Goal: Task Accomplishment & Management: Complete application form

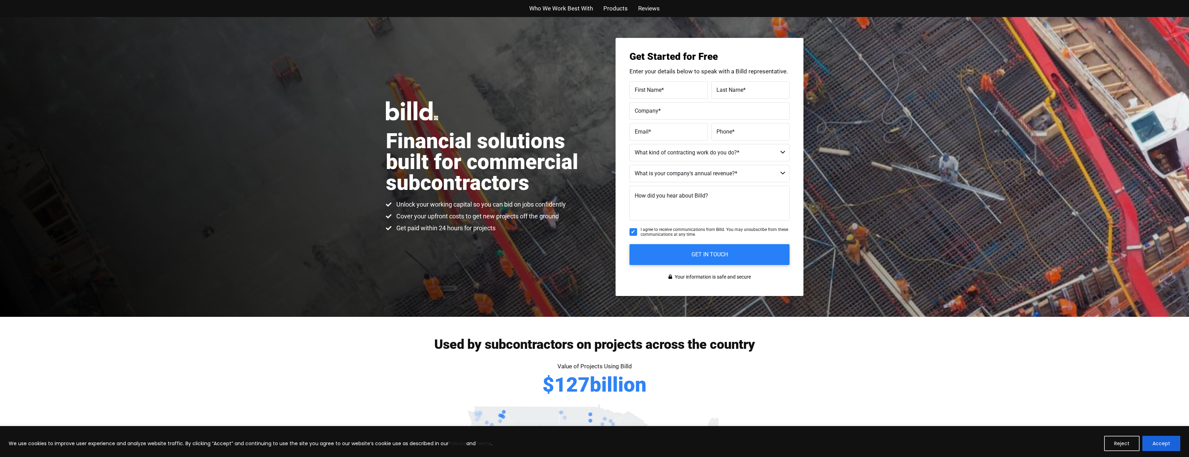
click at [670, 89] on label "First Name *" at bounding box center [668, 90] width 68 height 10
click at [670, 89] on input "First Name *" at bounding box center [668, 89] width 78 height 17
type input "zachary"
type input "koch"
type input "www.renewableenergysolutionsnj.com"
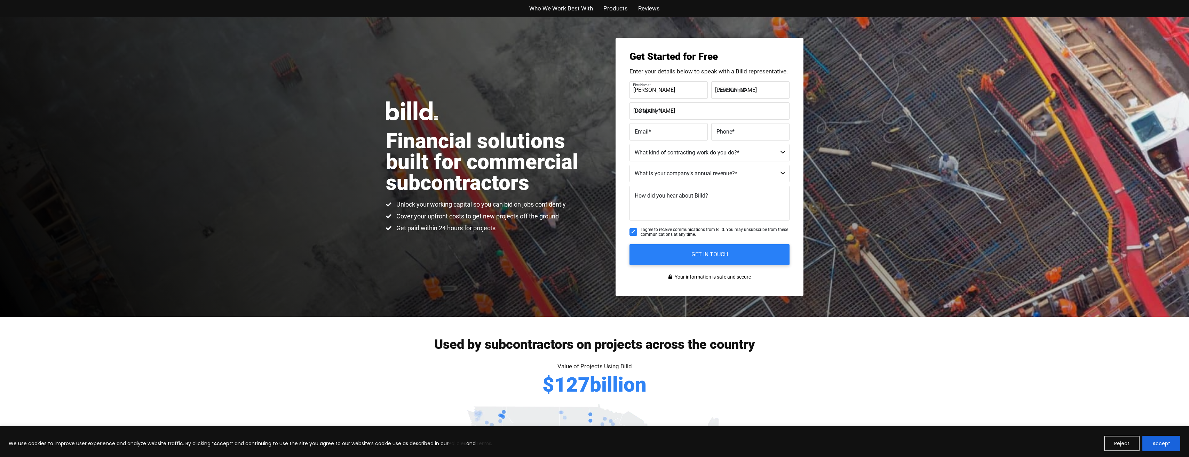
type input "zack@positive-electric.co"
type input "(908) 763-0932"
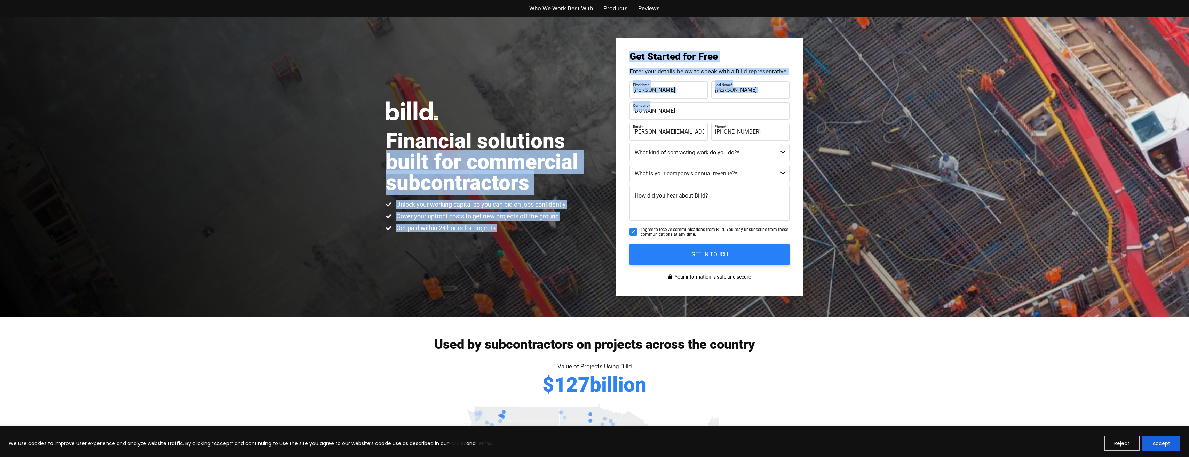
drag, startPoint x: 734, startPoint y: 108, endPoint x: 585, endPoint y: 102, distance: 149.0
click at [585, 102] on div "Financial solutions built for commercial subcontractors Unlock your working cap…" at bounding box center [594, 167] width 417 height 300
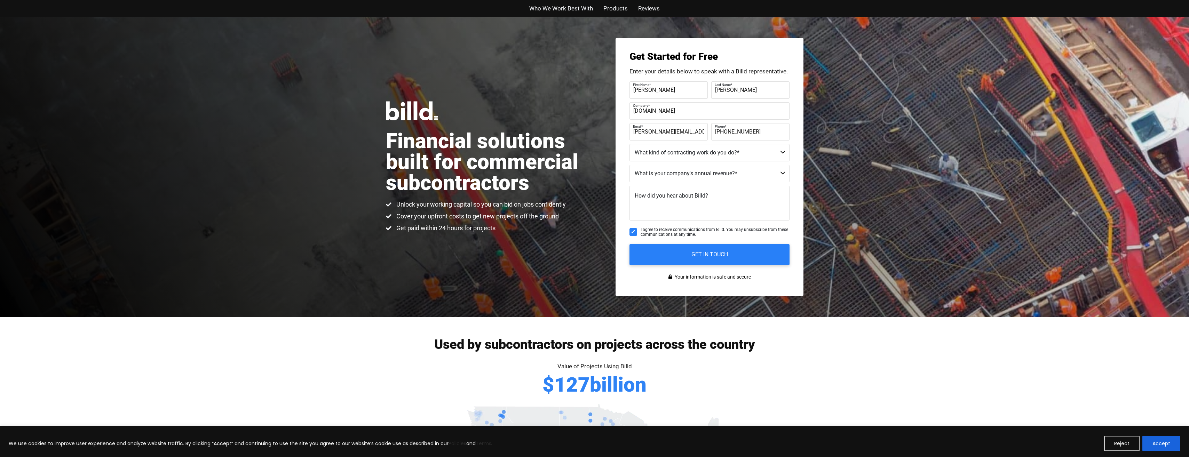
drag, startPoint x: 585, startPoint y: 102, endPoint x: 712, endPoint y: 118, distance: 128.0
click at [712, 118] on input "www.renewableenergysolutionsnj.com" at bounding box center [709, 110] width 160 height 17
click at [747, 113] on input "www.renewableenergysolutionsnj.com" at bounding box center [709, 110] width 160 height 17
type input "w"
type input "Positive Electric Co"
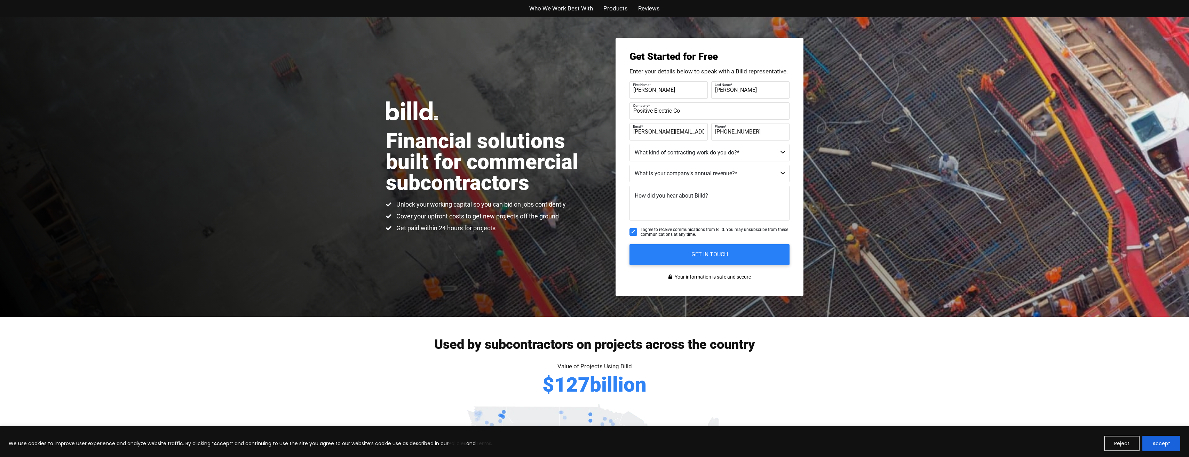
click at [679, 153] on select "Commercial Commercial and Residential Residential Not a Contractor" at bounding box center [709, 152] width 160 height 17
select select "Commercial"
click at [629, 144] on select "Commercial Commercial and Residential Residential Not a Contractor" at bounding box center [709, 152] width 160 height 17
click at [672, 170] on select "$40M + $25M - $40M $8M - $25M $4M - $8M $2M - $4M $1M - $2M Less than $1M" at bounding box center [709, 173] width 160 height 17
select select "$25M - $40M"
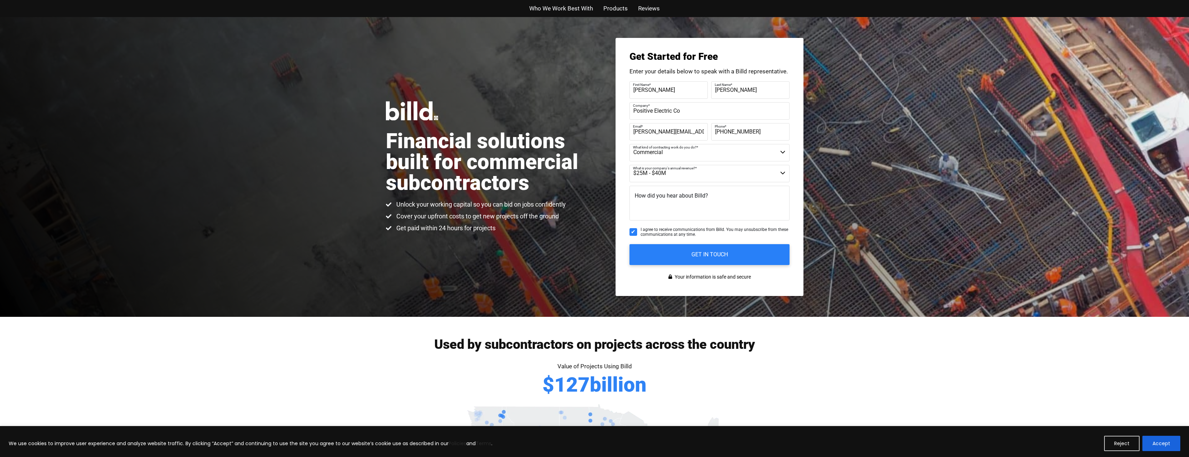
click at [629, 165] on select "$40M + $25M - $40M $8M - $25M $4M - $8M $2M - $4M $1M - $2M Less than $1M" at bounding box center [709, 173] width 160 height 17
click at [664, 203] on textarea "How did you hear about Billd?" at bounding box center [709, 203] width 160 height 35
click at [670, 194] on label "How did you hear about Billd?" at bounding box center [655, 191] width 45 height 10
click at [670, 194] on textarea "Turner COnstruction" at bounding box center [709, 203] width 160 height 35
click at [669, 194] on label "How did you hear about Billd?" at bounding box center [655, 191] width 45 height 10
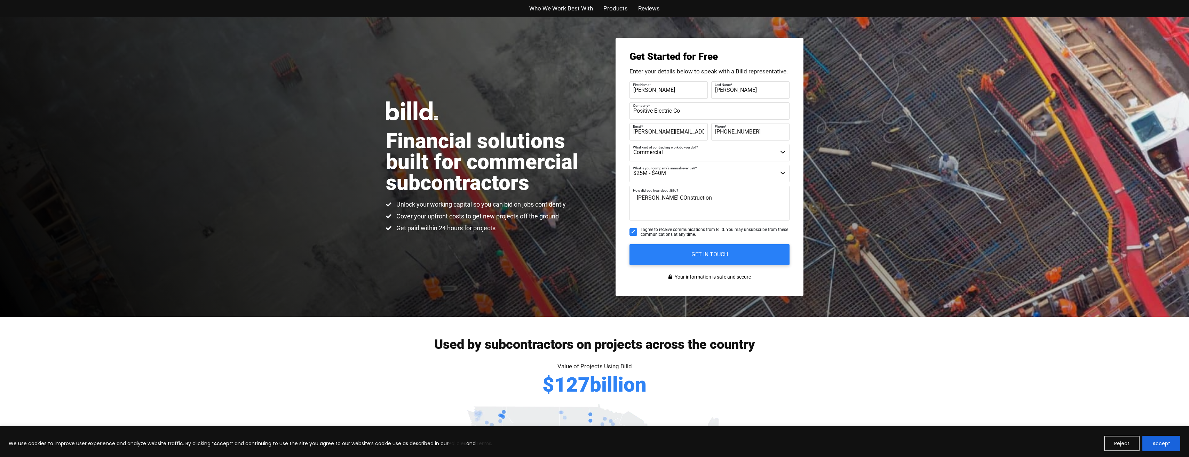
click at [669, 194] on textarea "Turner COnstruction" at bounding box center [709, 203] width 160 height 35
type textarea "Turner Construction"
click at [679, 254] on input "GET IN TOUCH" at bounding box center [709, 254] width 168 height 22
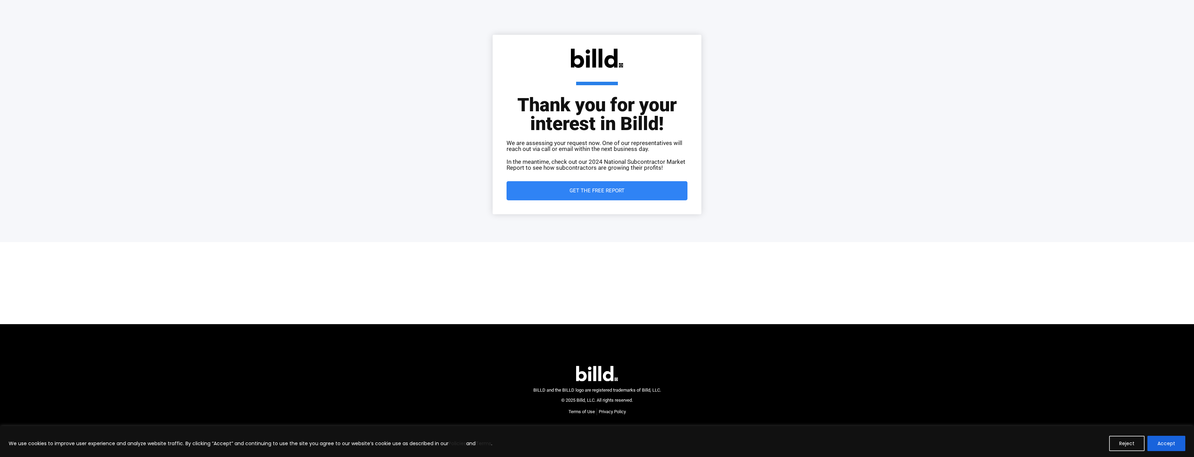
click at [594, 195] on link "Get the Free Report" at bounding box center [596, 190] width 181 height 19
